Goal: Task Accomplishment & Management: Use online tool/utility

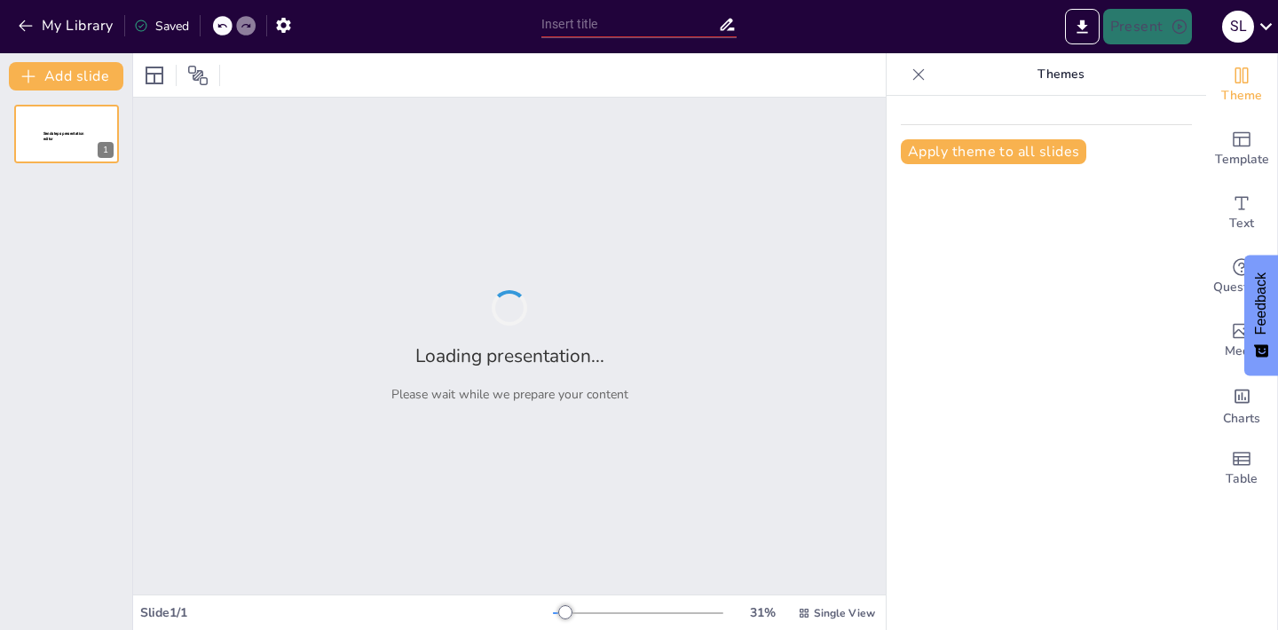
type input "Quasi-Bodies in VR – The Perception of Embodied Presence in AI-Controlled Avars"
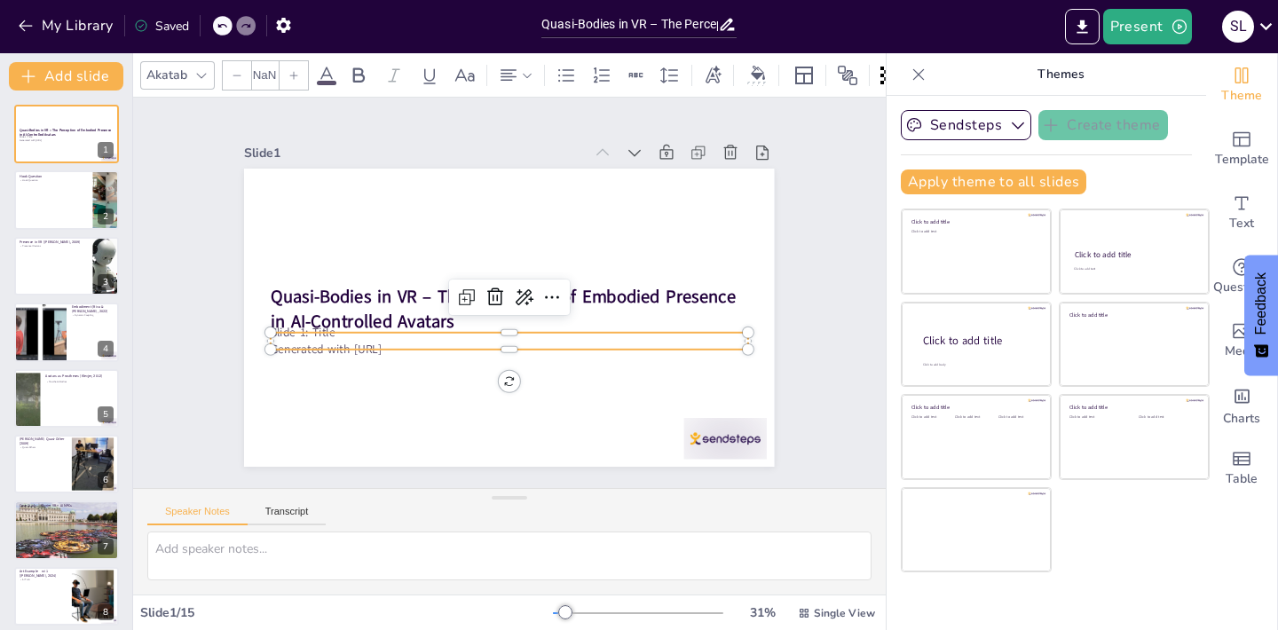
type input "32"
click at [405, 356] on div "Quasi-Bodies in VR – The Perception of Embodied Presence in AI-Controlled Avata…" at bounding box center [533, 301] width 447 height 596
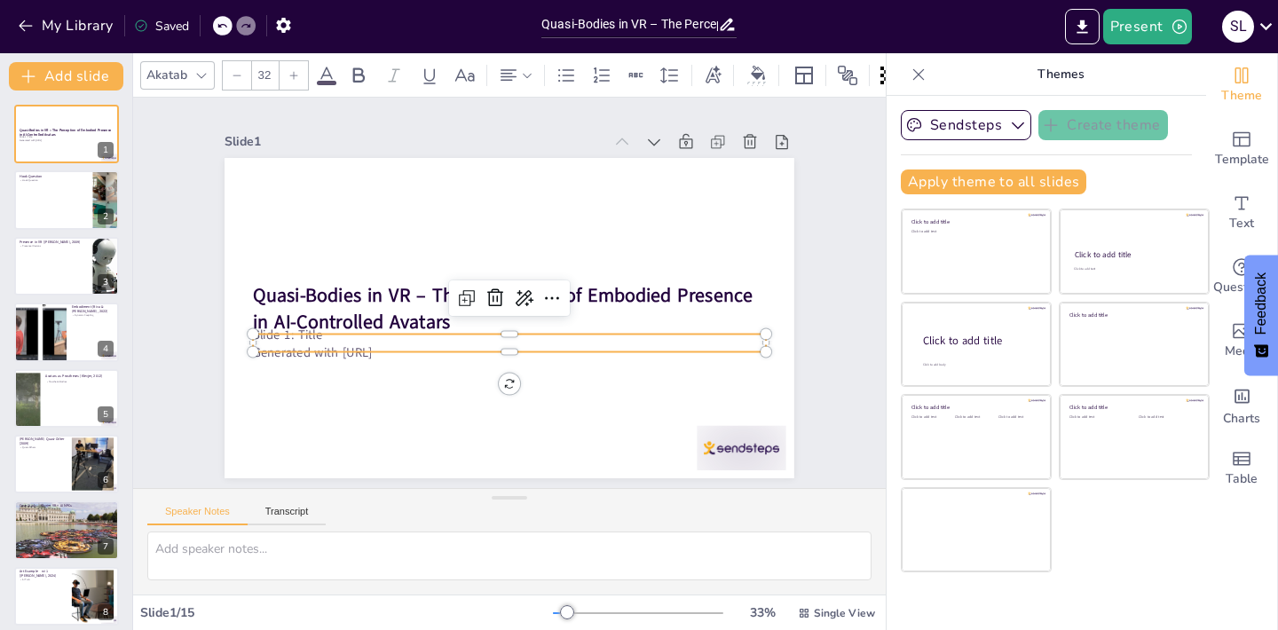
click at [364, 358] on p "Generated with [URL]" at bounding box center [497, 349] width 505 height 123
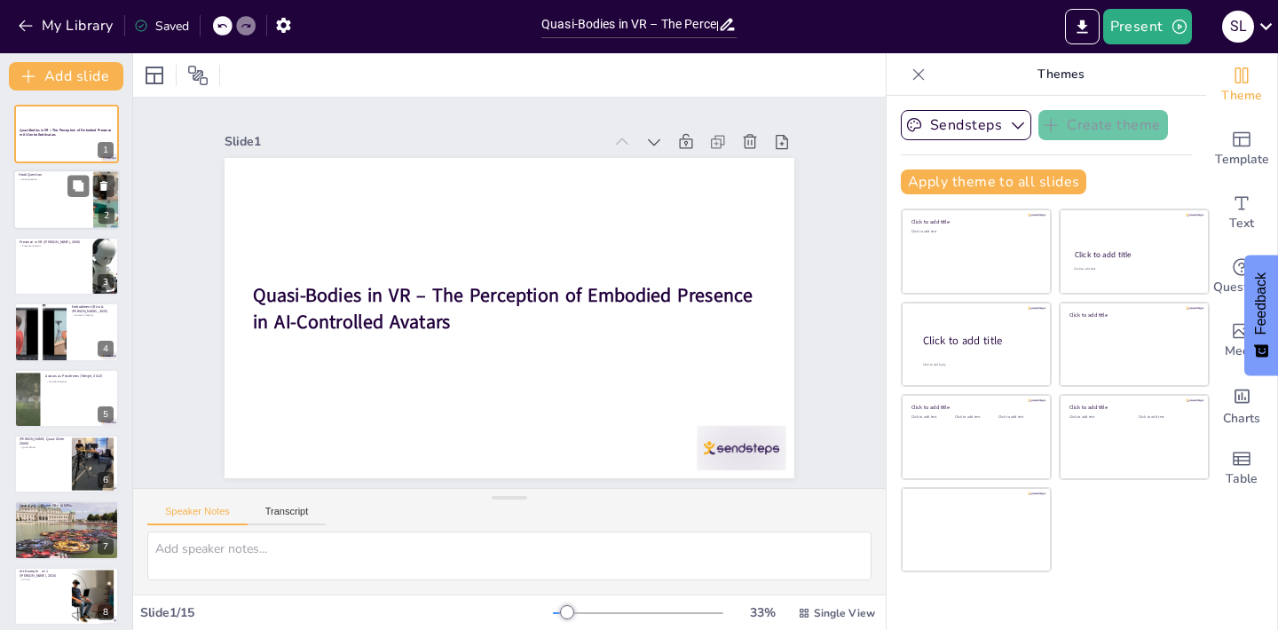
click at [61, 199] on div at bounding box center [66, 200] width 106 height 60
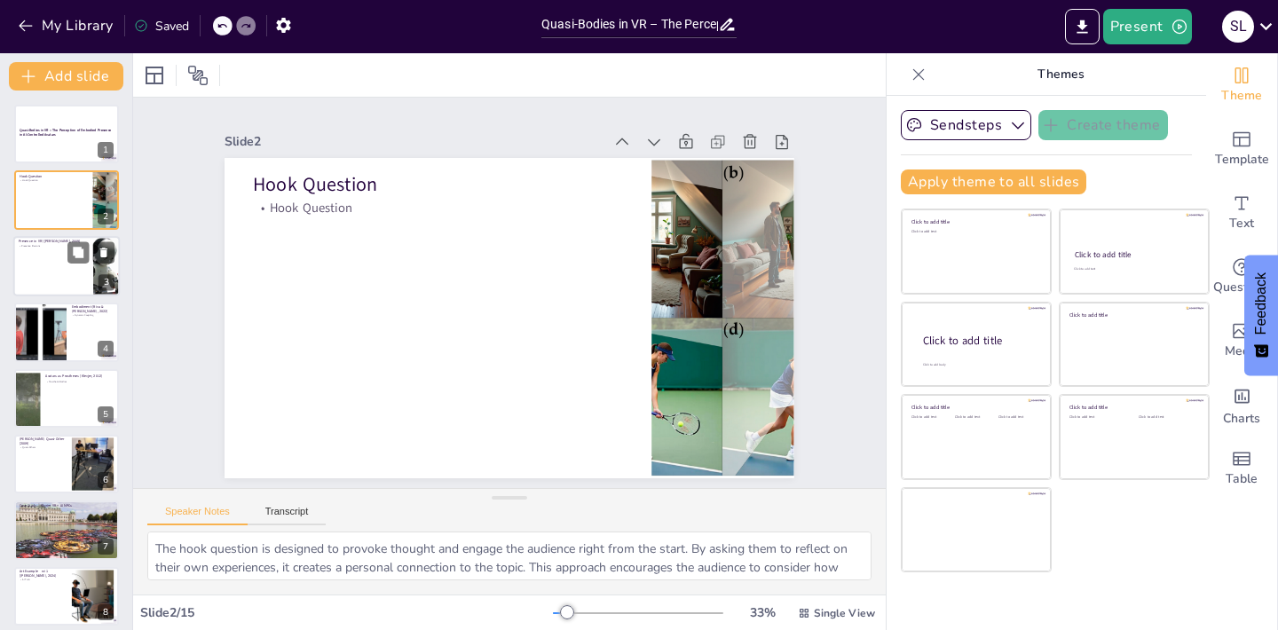
click at [54, 249] on div at bounding box center [66, 266] width 106 height 60
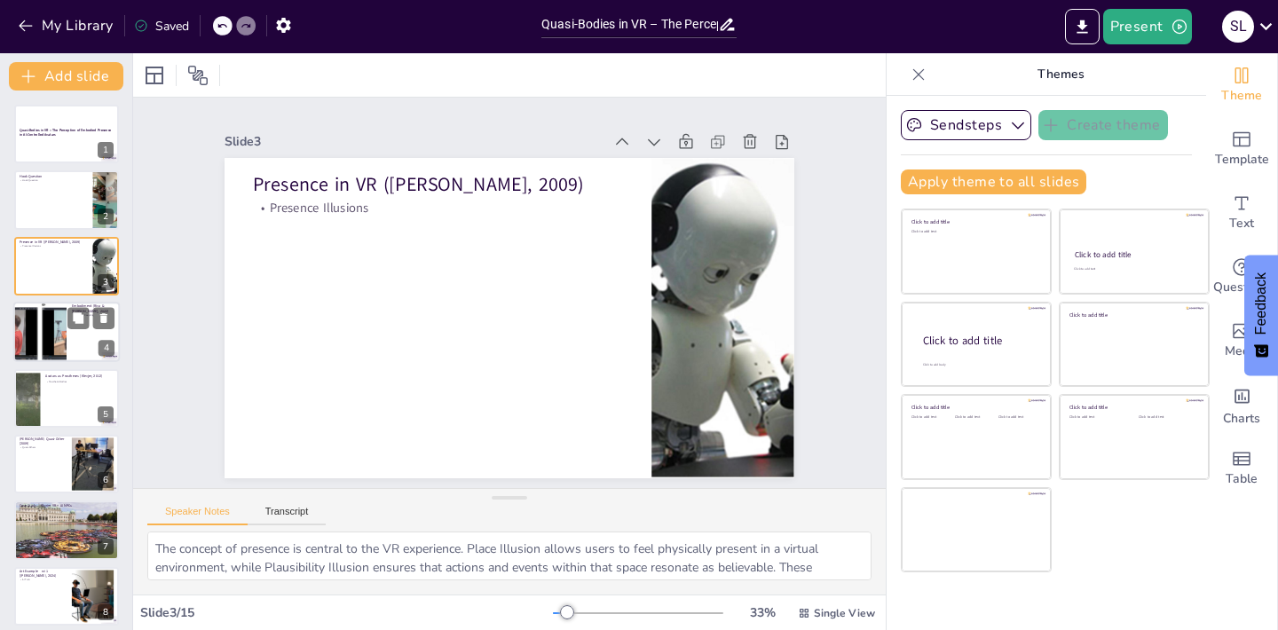
click at [46, 323] on div at bounding box center [39, 332] width 209 height 60
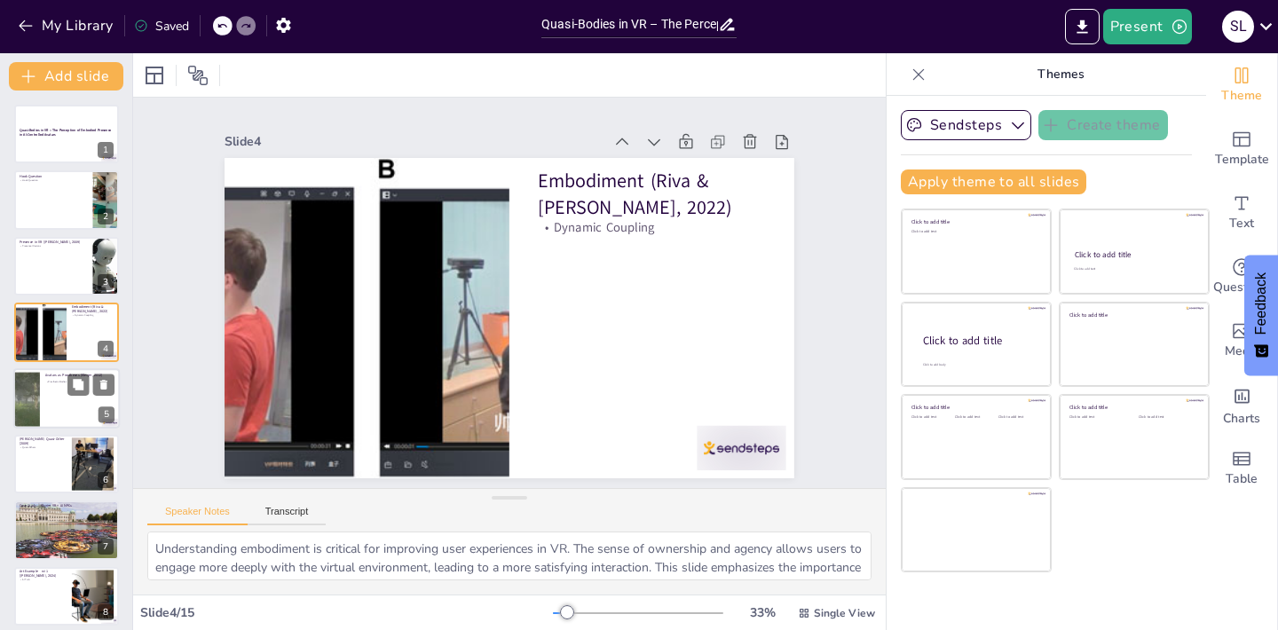
click at [54, 412] on div at bounding box center [66, 398] width 106 height 60
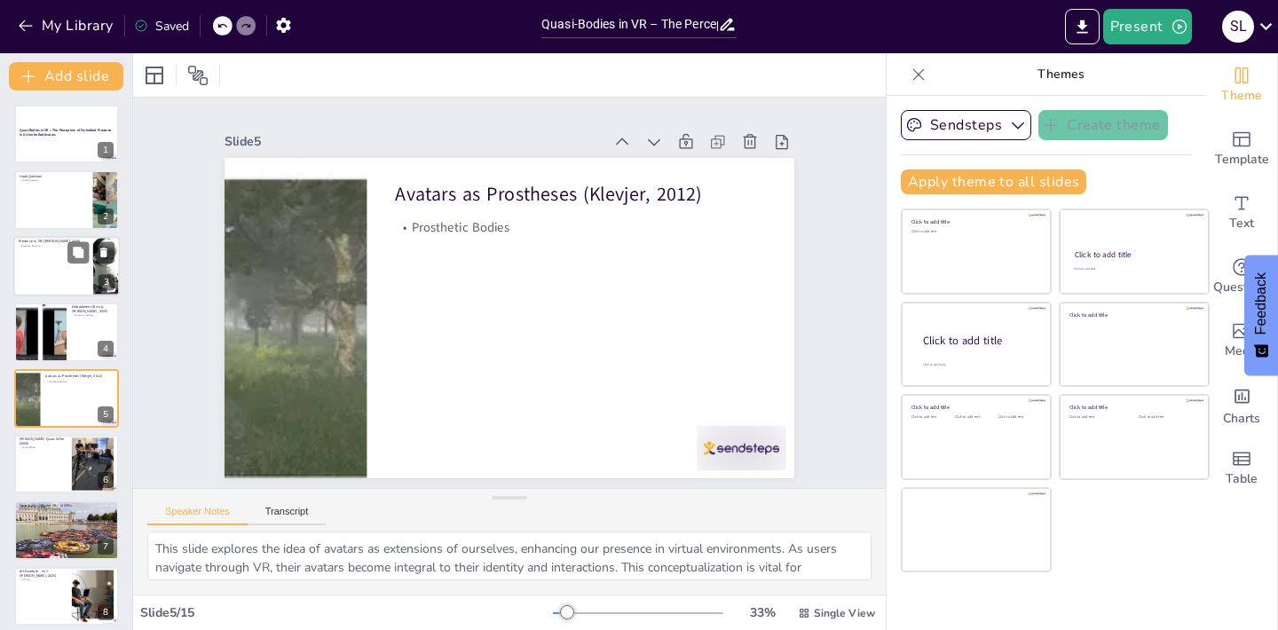
click at [56, 261] on div at bounding box center [66, 266] width 106 height 60
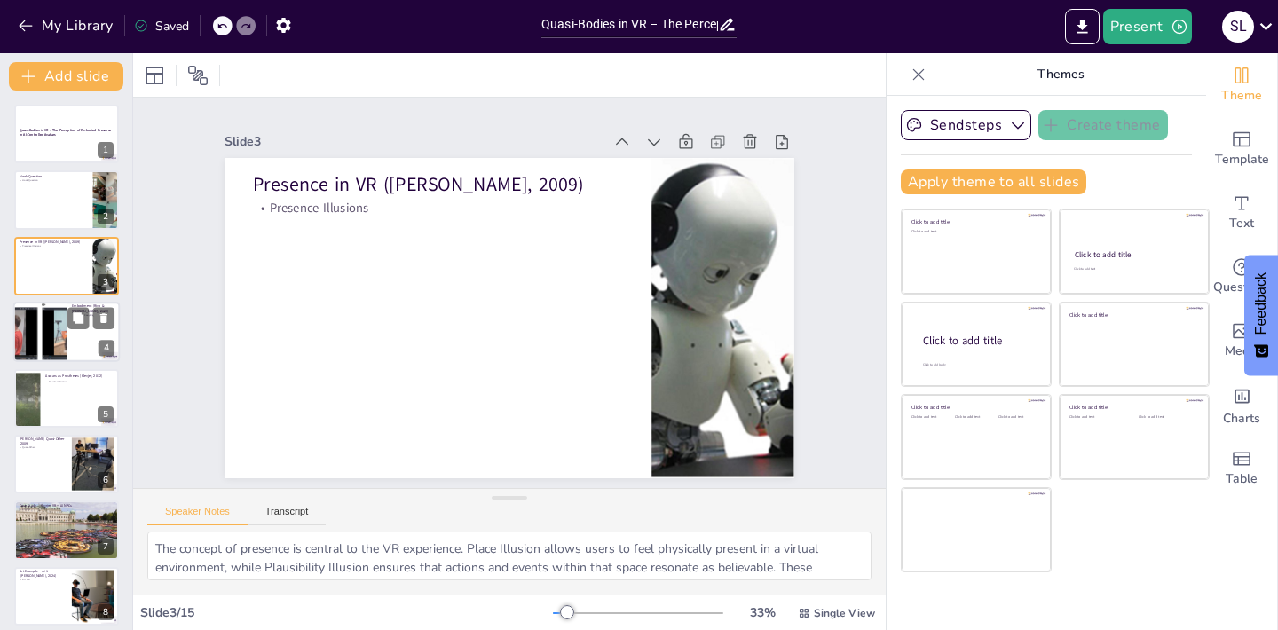
click at [48, 327] on div at bounding box center [39, 332] width 209 height 60
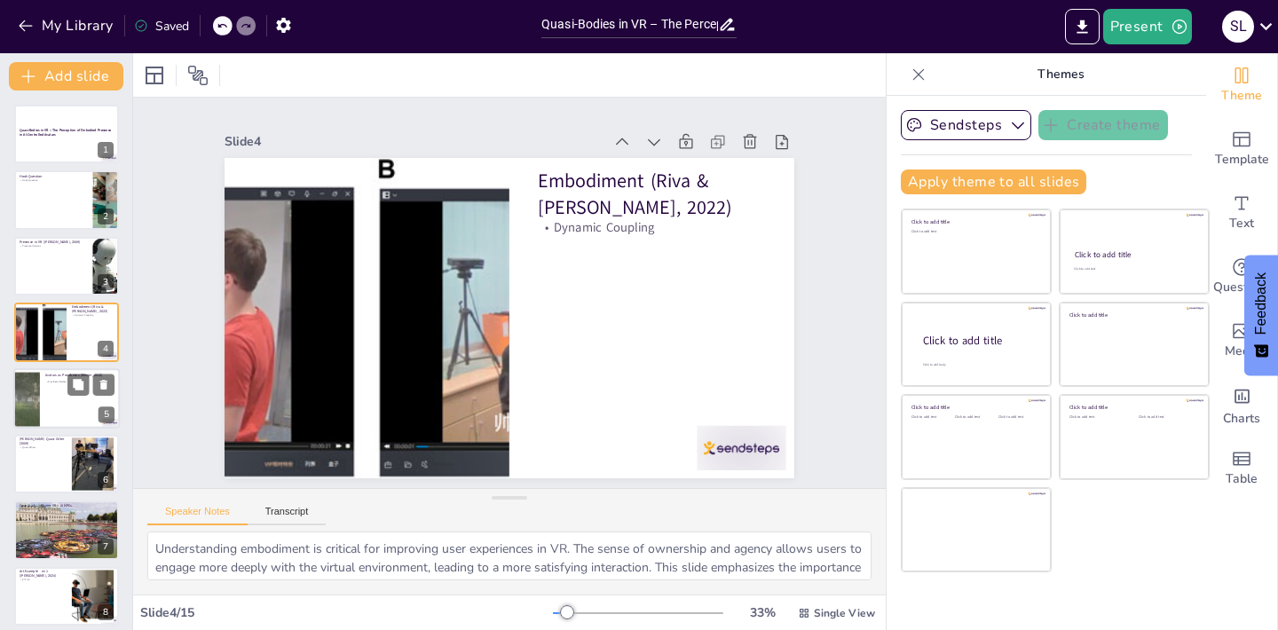
click at [51, 397] on div at bounding box center [66, 398] width 106 height 60
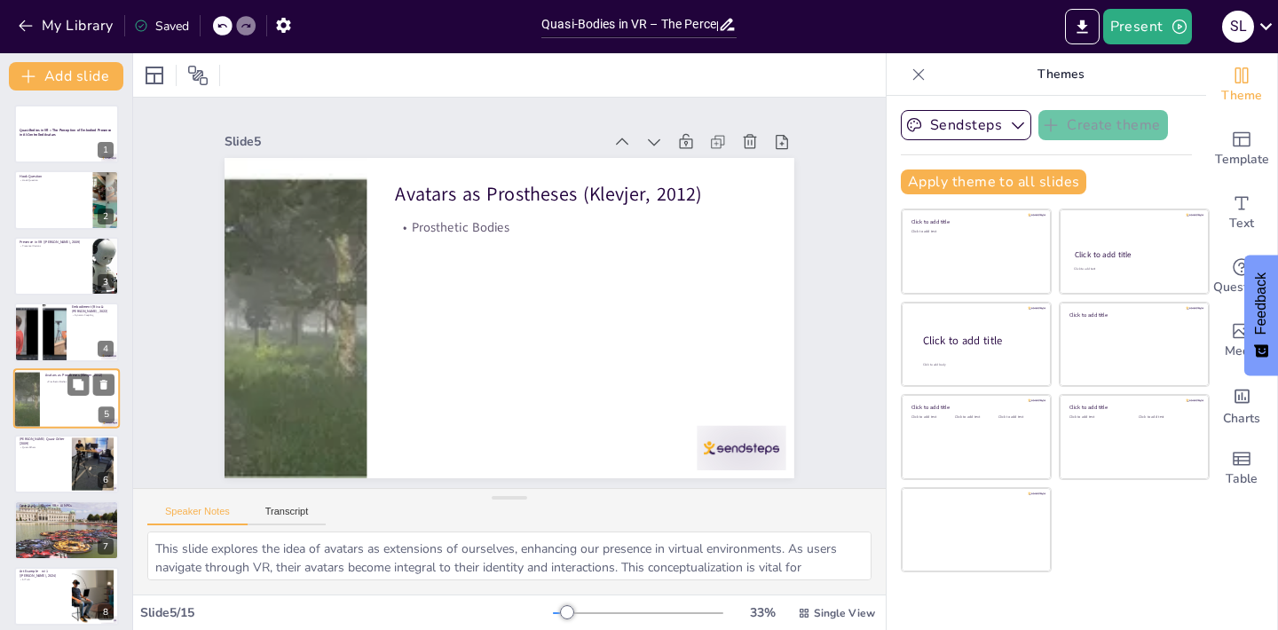
scroll to position [37, 0]
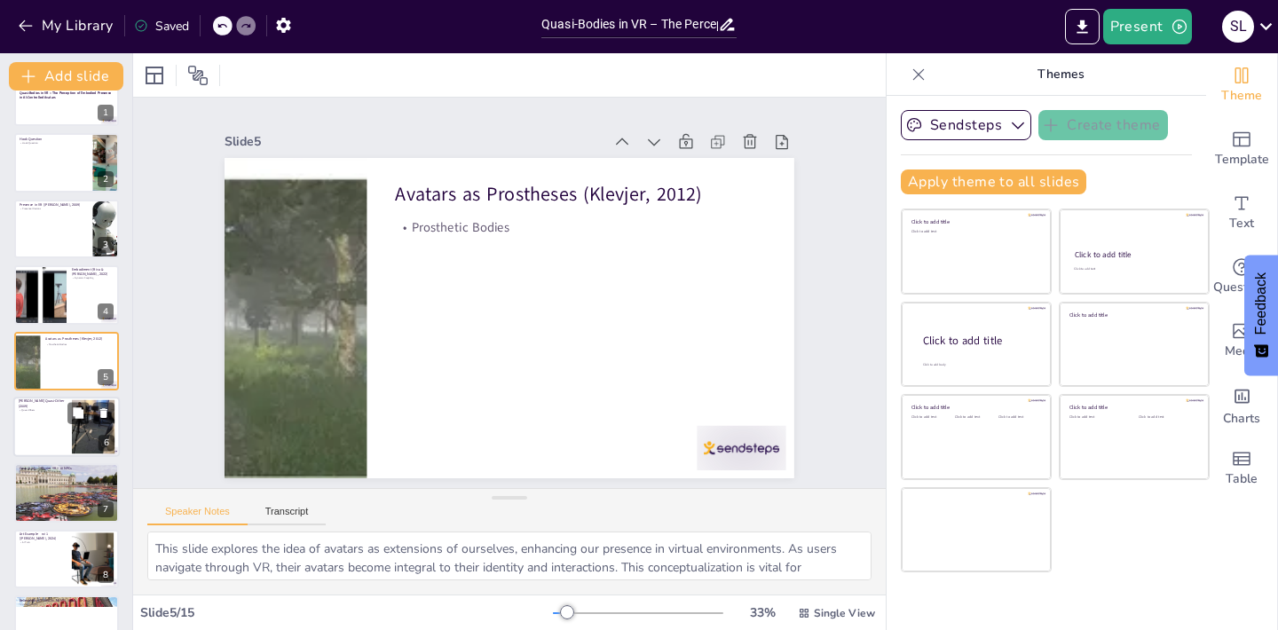
click at [41, 414] on div at bounding box center [66, 427] width 106 height 60
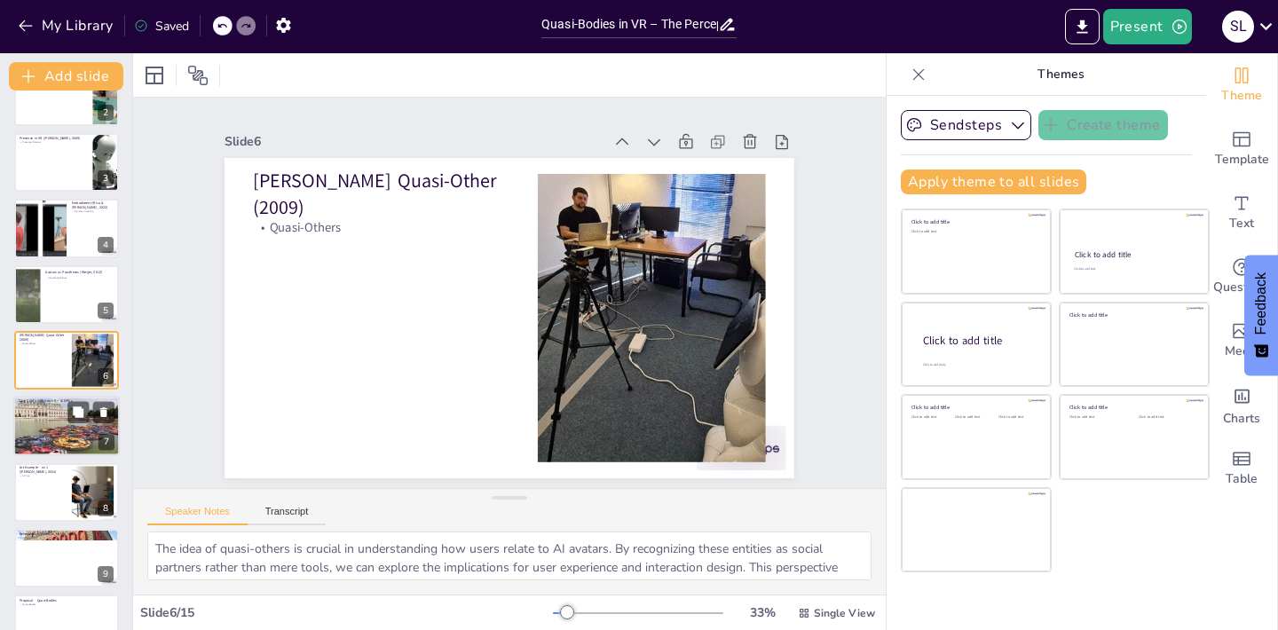
click at [48, 430] on div at bounding box center [67, 427] width 164 height 60
type textarea "This case study highlights the advancements in AI technology and their impact o…"
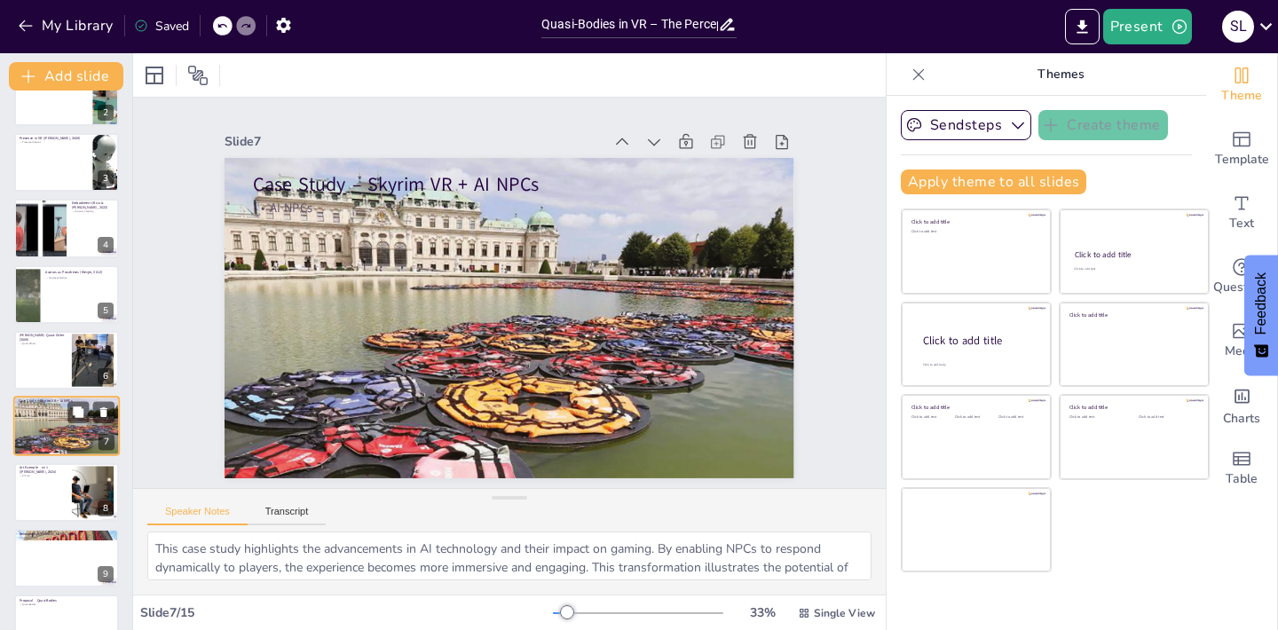
scroll to position [169, 0]
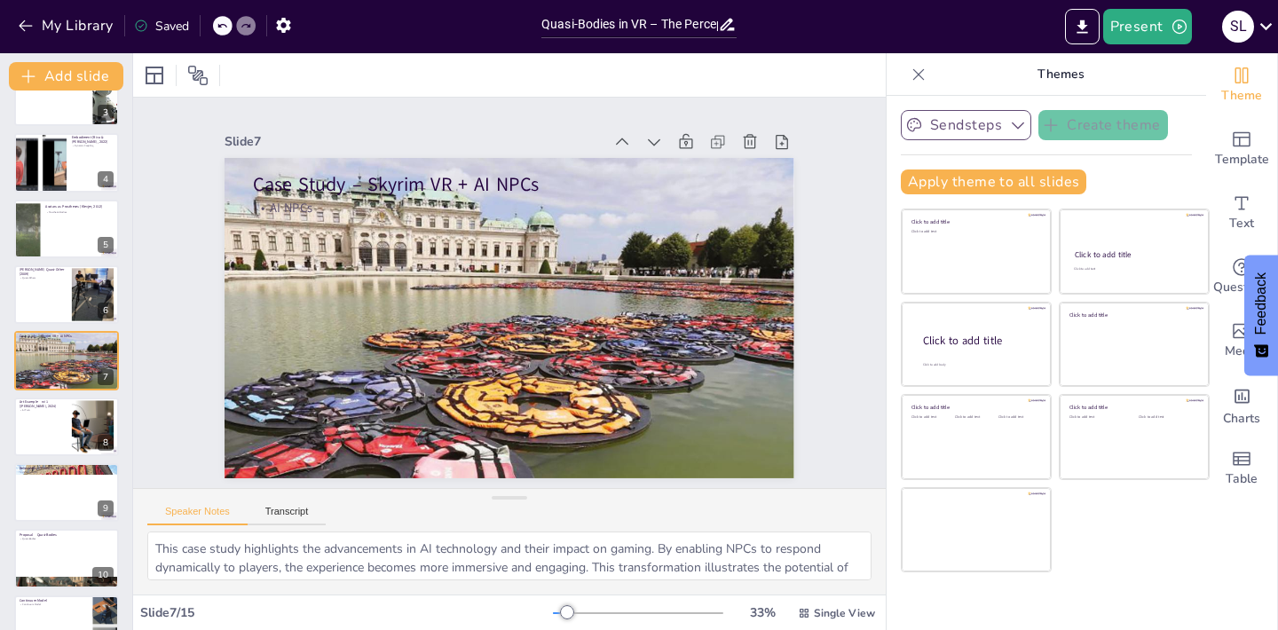
click at [975, 124] on button "Sendsteps" at bounding box center [966, 125] width 130 height 30
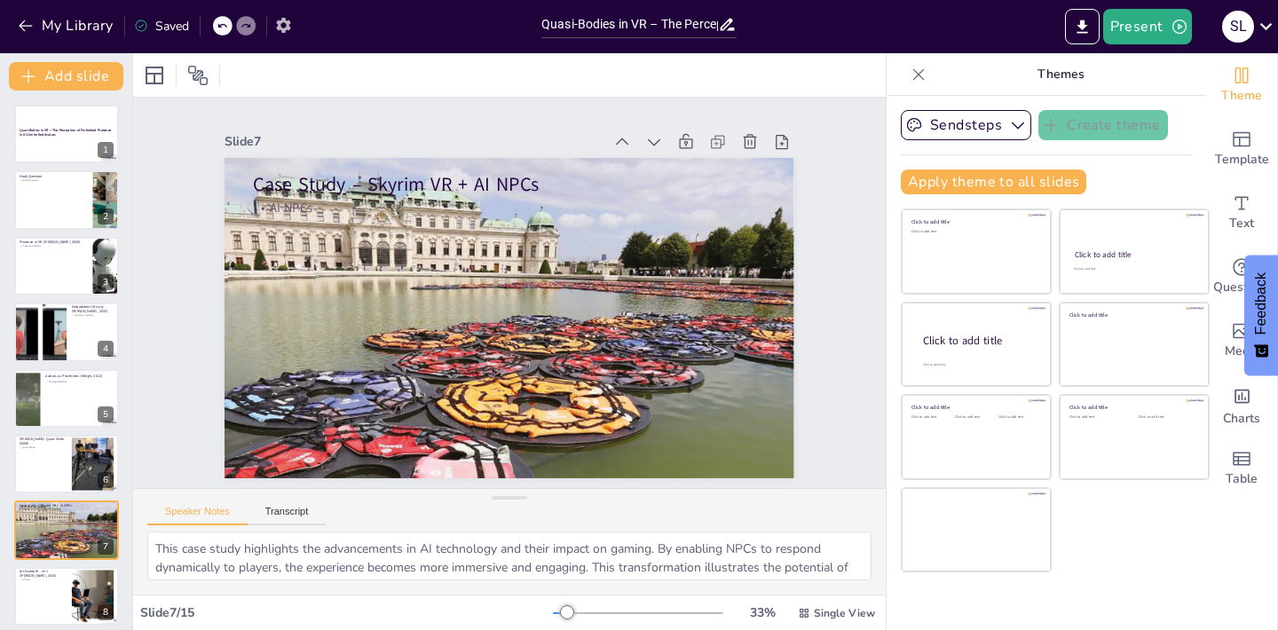
click at [281, 23] on icon "button" at bounding box center [283, 25] width 19 height 19
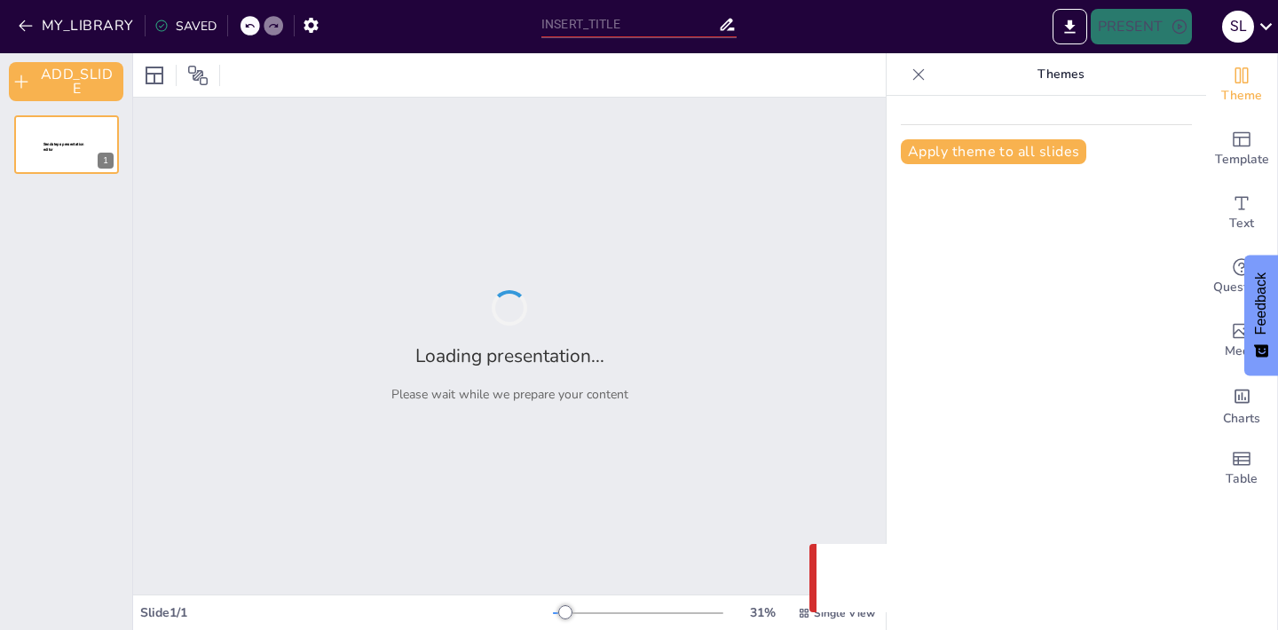
type input "Quasi-Bodies in VR – The Perception of Embodied Presence in AI-Controlled Avars"
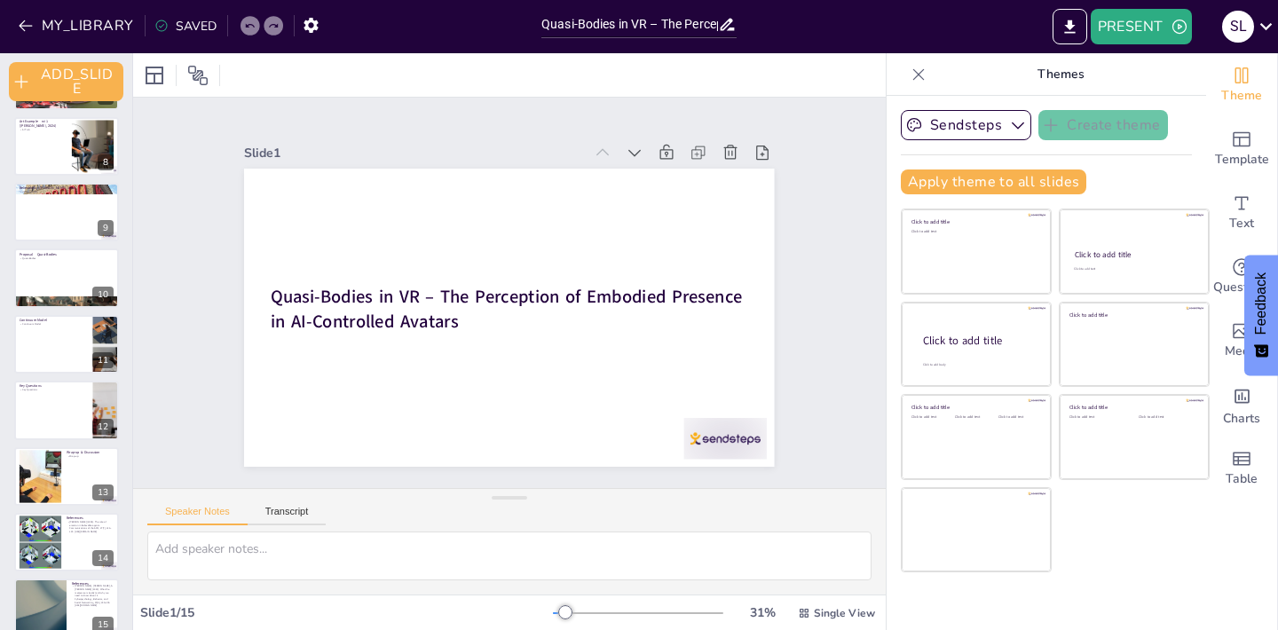
scroll to position [482, 0]
